Goal: Information Seeking & Learning: Learn about a topic

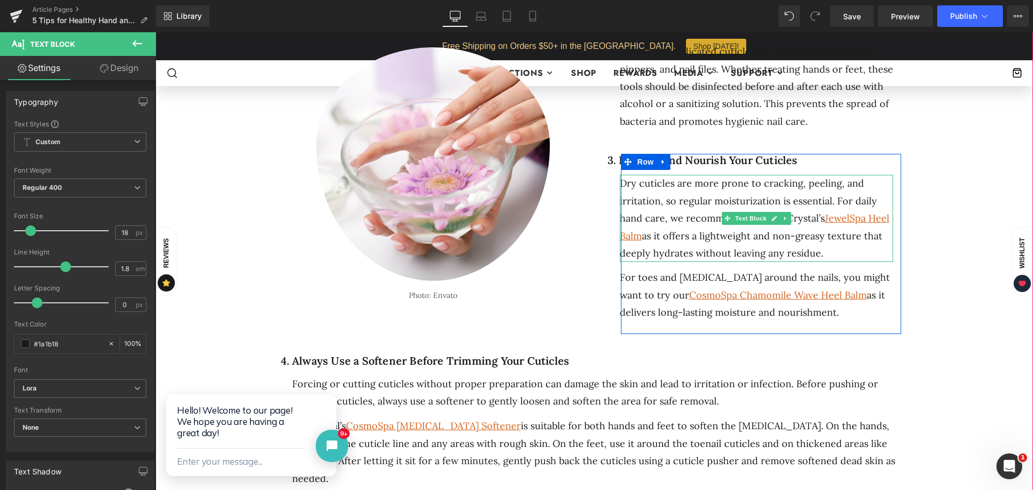
drag, startPoint x: 696, startPoint y: 158, endPoint x: 677, endPoint y: 169, distance: 21.8
click div "Dry cuticles are more prone to cracking, peeling, and irritation, so regular mo…"
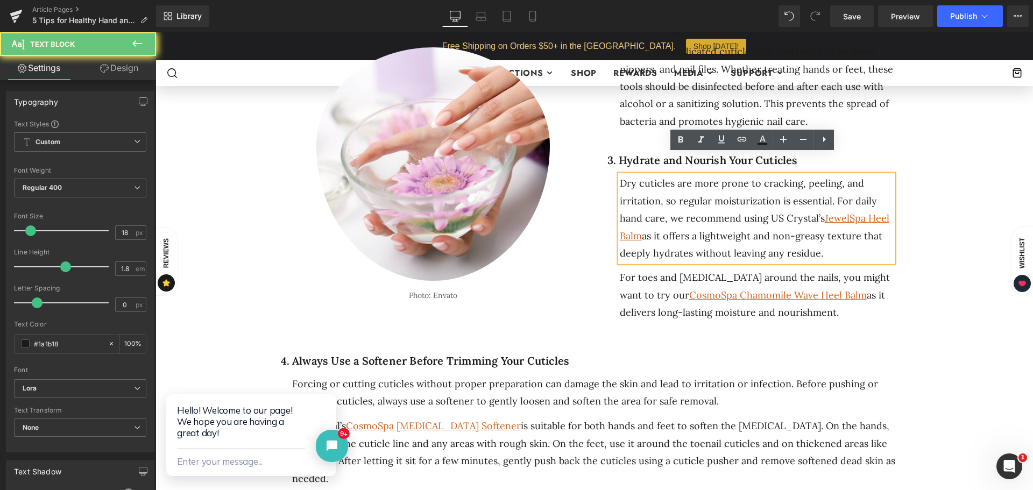
click div "Dry cuticles are more prone to cracking, peeling, and irritation, so regular mo…"
click div "5 Tips for Healthy Hand and Foot Cuticles Heading Separator Separator No. 25 Te…"
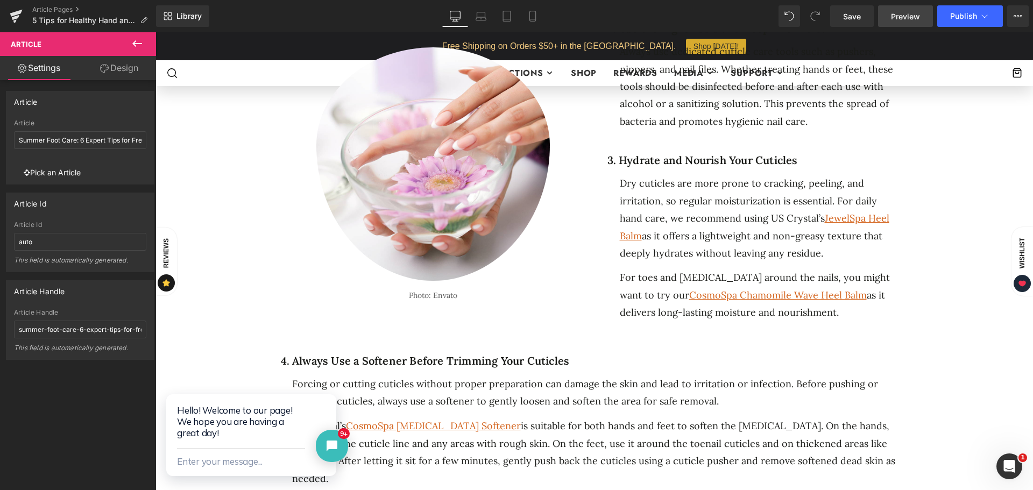
click at [795, 16] on span "Preview" at bounding box center [905, 16] width 29 height 11
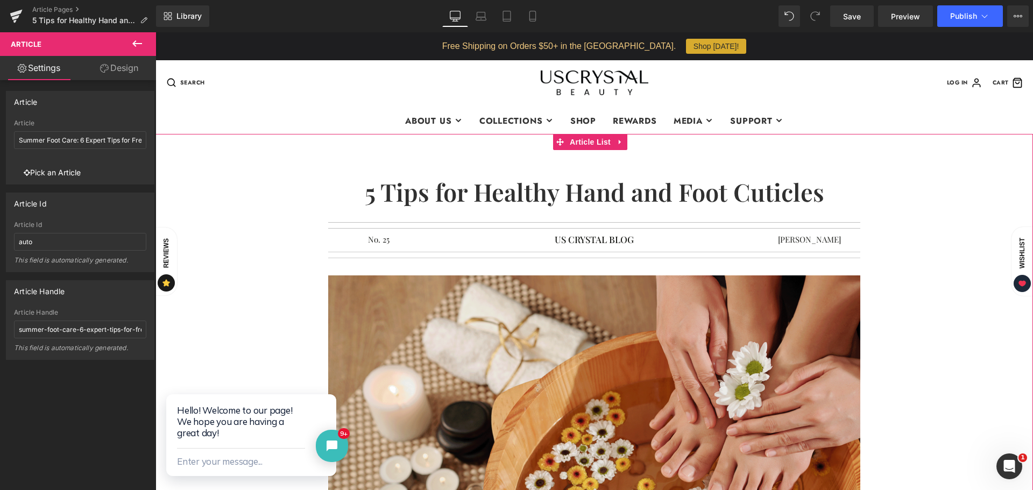
click h1 "5 Tips for Healthy Hand and Foot Cuticles"
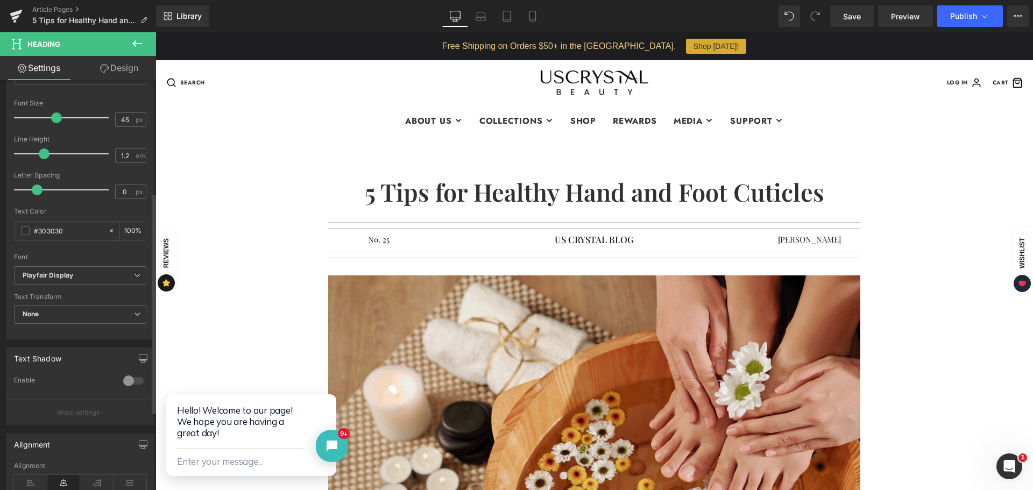
scroll to position [215, 0]
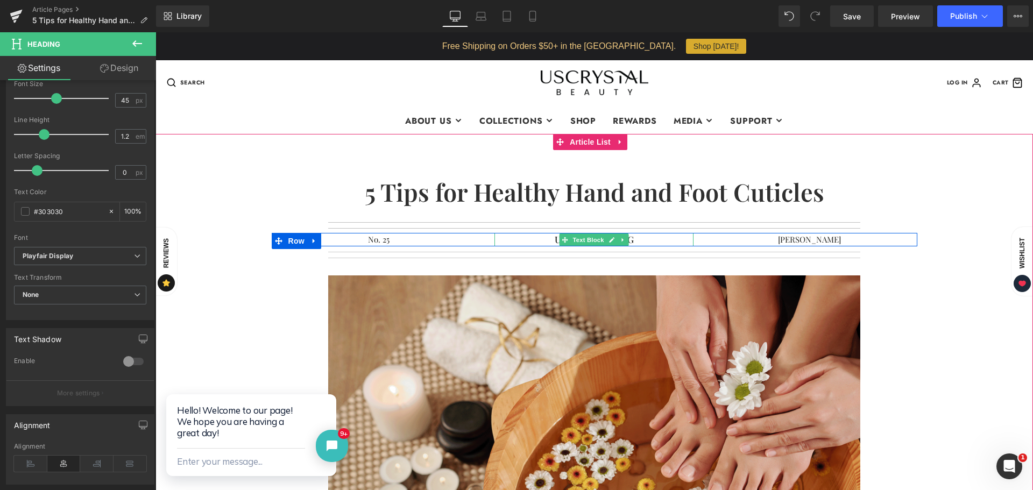
click p "US CRYSTAL BLOG"
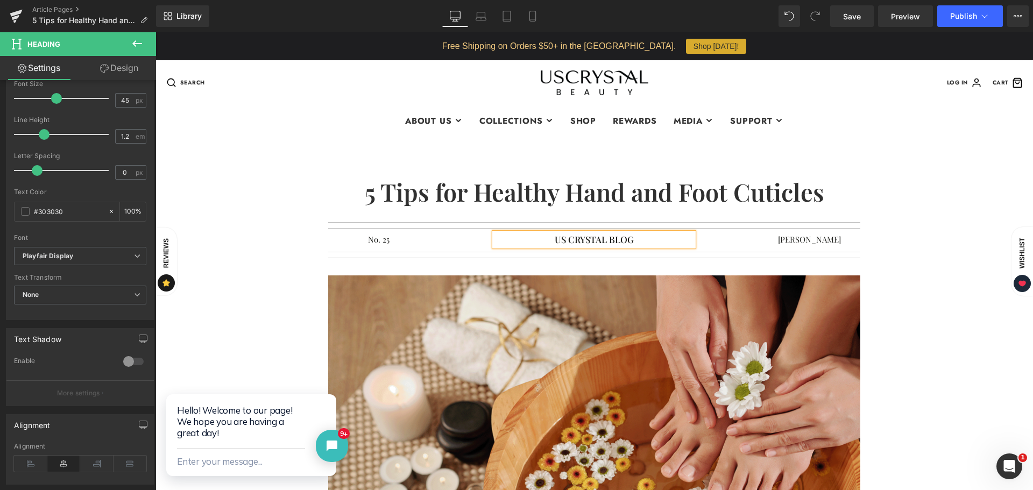
click p "Your hands and feet go through a lot every day like exposure to [MEDICAL_DATA],…"
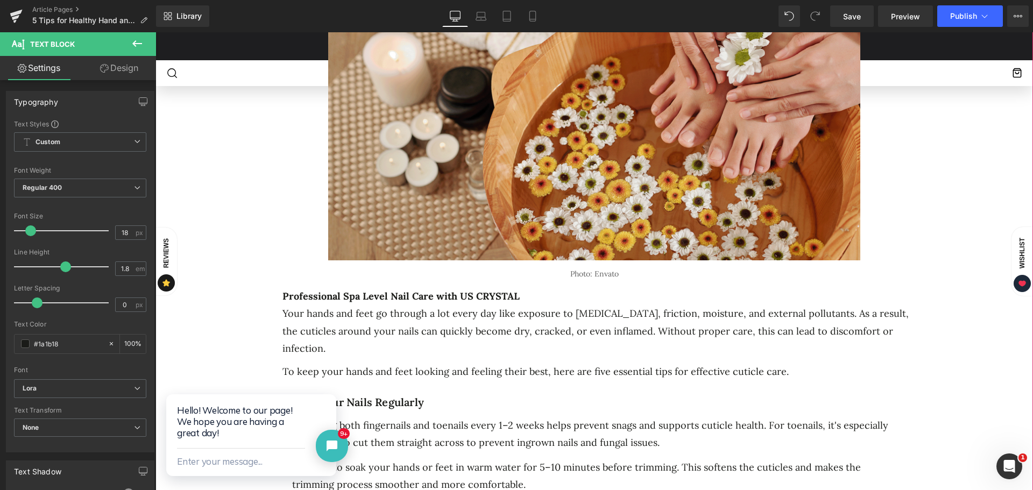
scroll to position [0, 0]
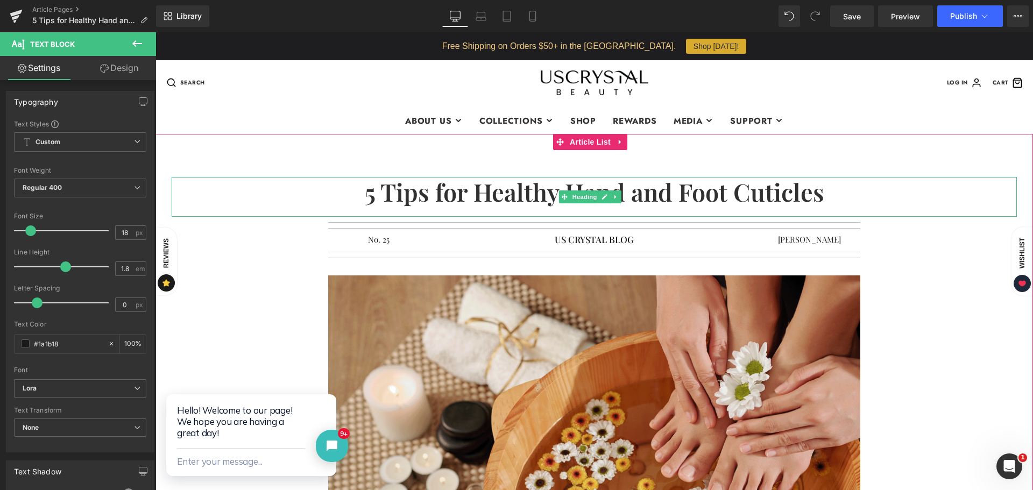
click h1 "5 Tips for Healthy Hand and Foot Cuticles"
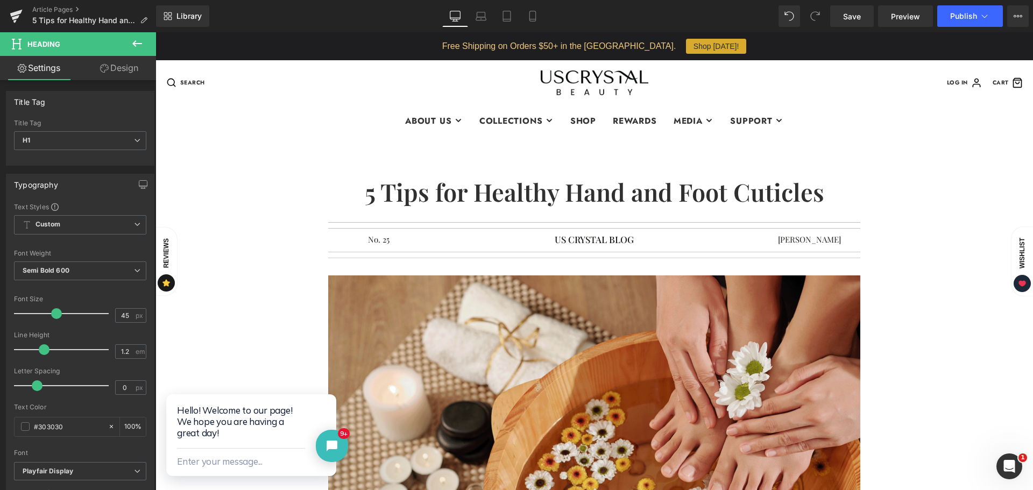
scroll to position [161, 0]
